Goal: Task Accomplishment & Management: Use online tool/utility

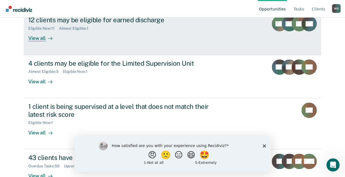
scroll to position [78, 0]
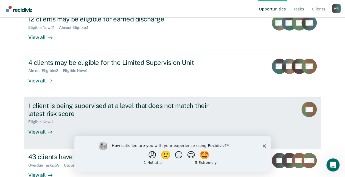
click at [114, 102] on div "1 client is being supervised at a level that does not match their latest risk s…" at bounding box center [124, 109] width 192 height 16
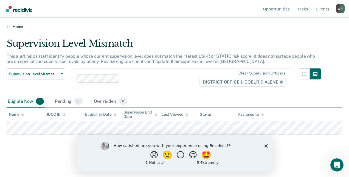
click at [8, 27] on link "Home" at bounding box center [175, 26] width 336 height 5
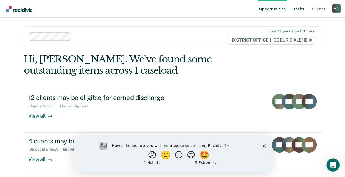
click at [297, 11] on link "Tasks" at bounding box center [298, 9] width 13 height 18
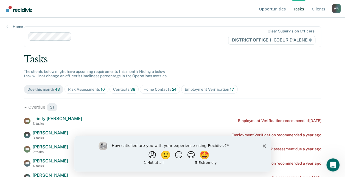
click at [101, 89] on span "10" at bounding box center [103, 89] width 4 height 4
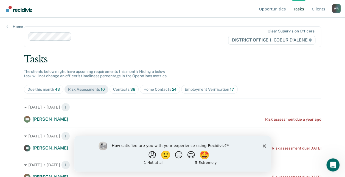
click at [121, 87] on div "Contacts 38" at bounding box center [124, 89] width 22 height 5
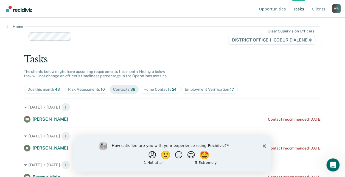
click at [152, 90] on div "Home Contacts 24" at bounding box center [159, 89] width 33 height 5
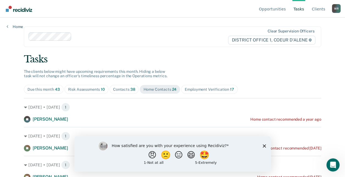
click at [207, 87] on div "Employment Verification 17" at bounding box center [209, 89] width 49 height 5
